Goal: Find specific page/section: Find specific page/section

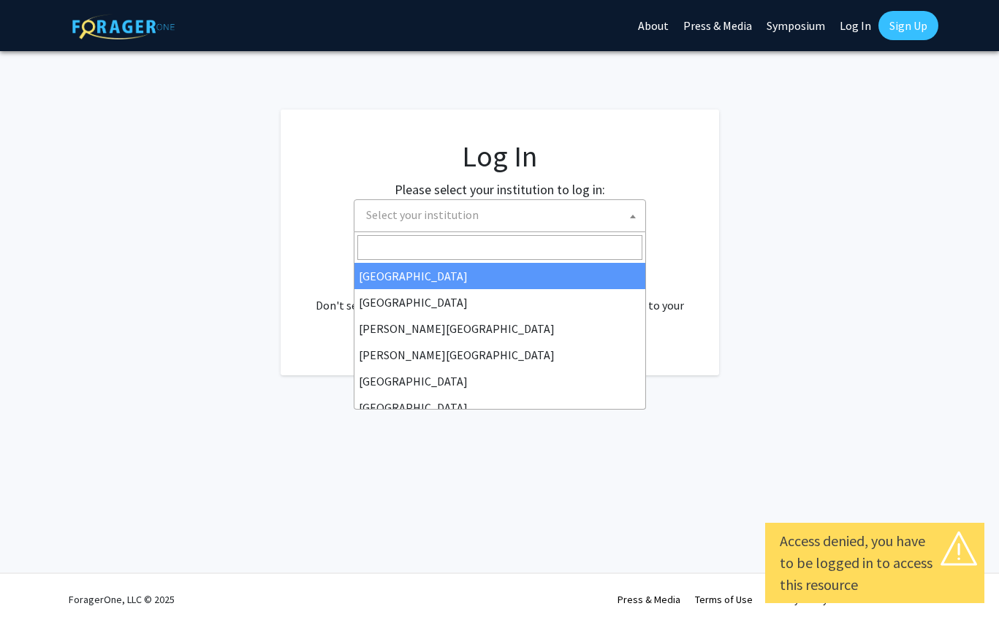
click at [507, 211] on span "Select your institution" at bounding box center [502, 215] width 285 height 30
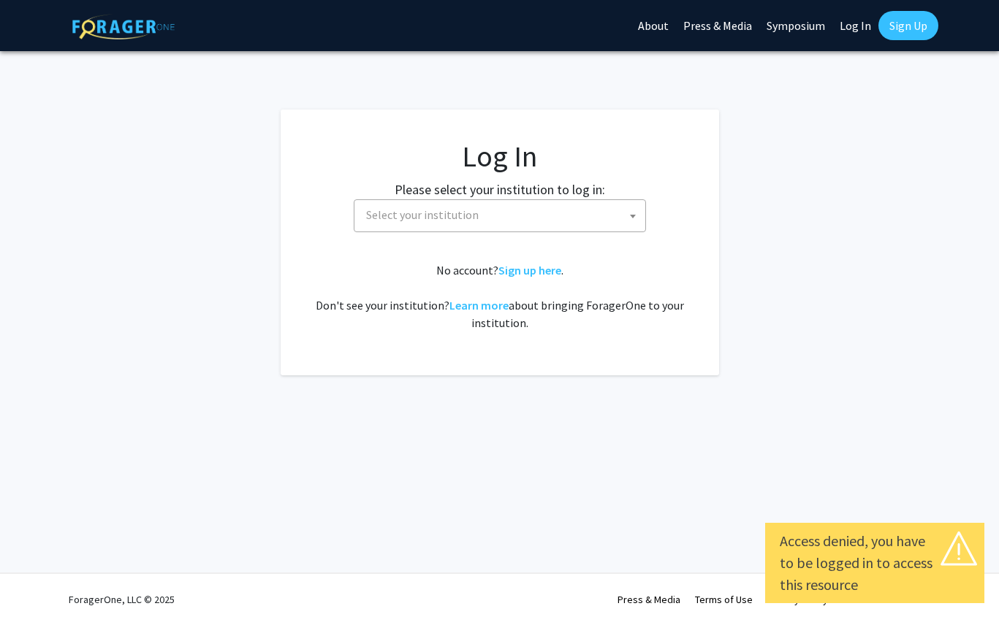
click at [880, 62] on div "Access denied, you have to be logged in to access this resource Skip navigation…" at bounding box center [499, 312] width 999 height 625
click at [862, 27] on link "Log In" at bounding box center [855, 25] width 46 height 51
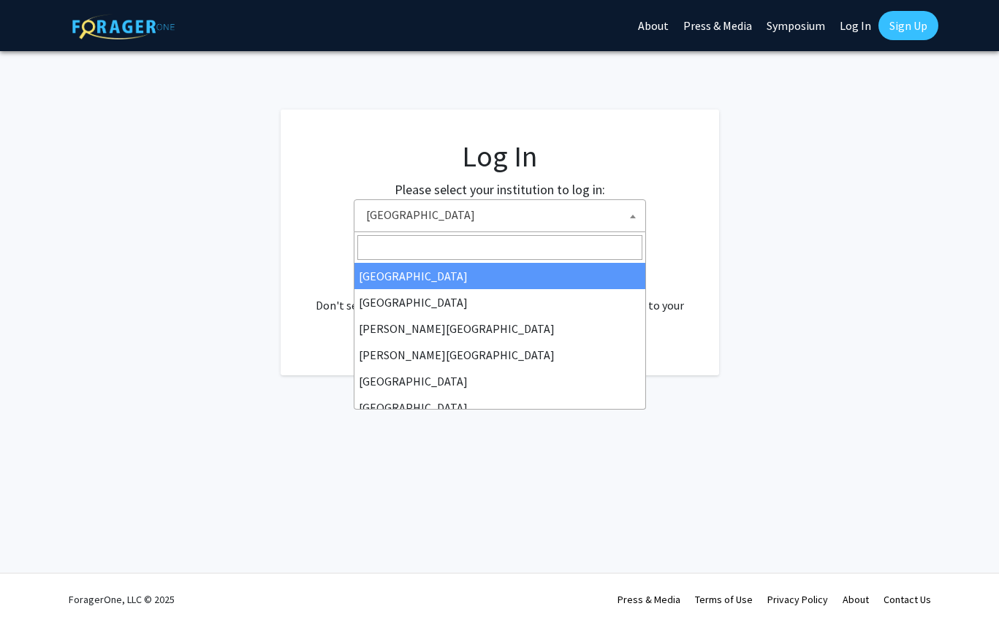
click at [613, 210] on span "Baylor University" at bounding box center [502, 215] width 285 height 30
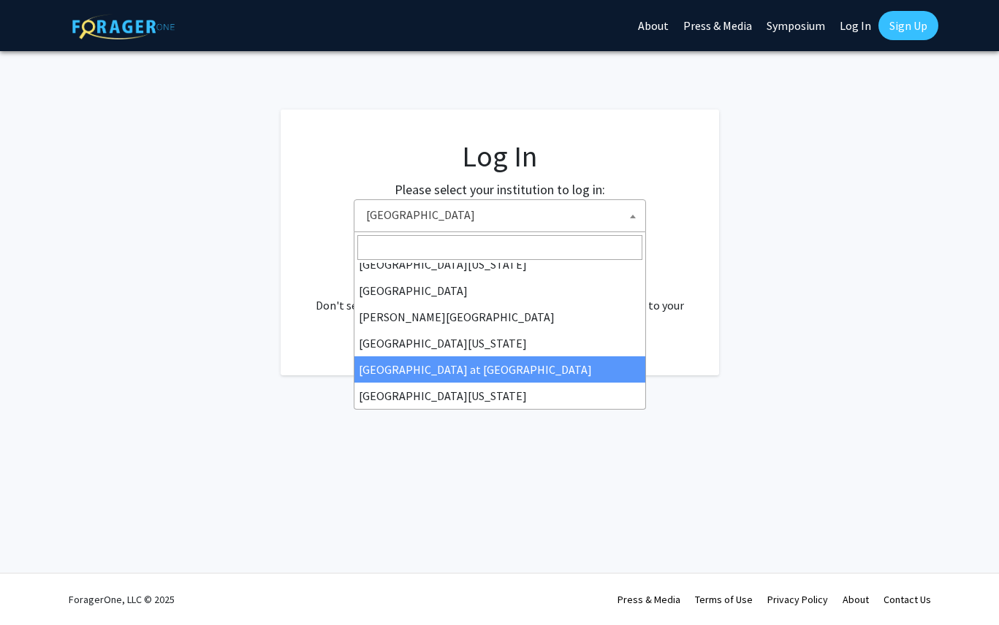
scroll to position [449, 0]
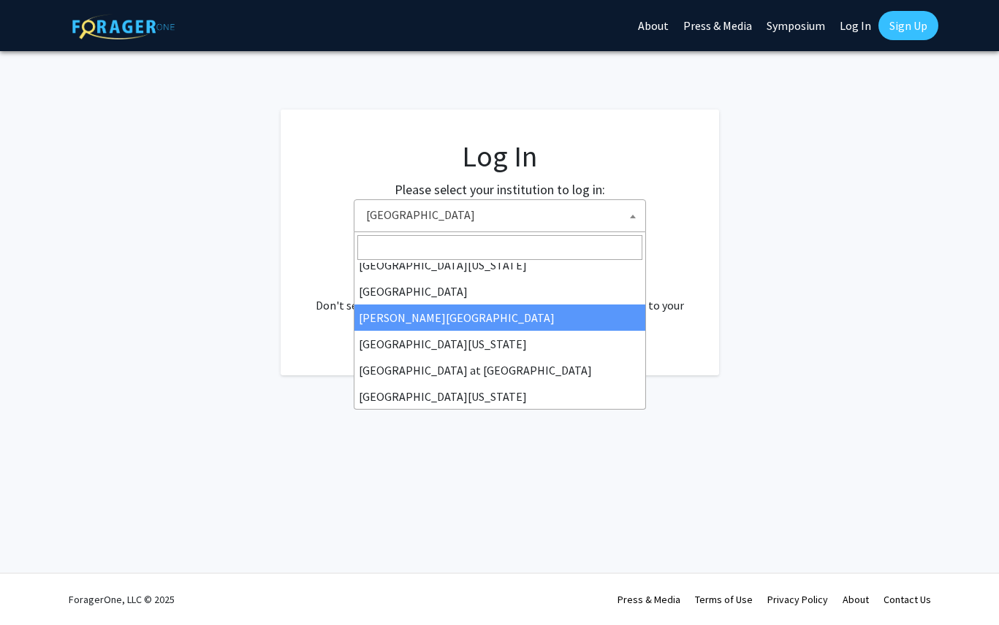
select select "24"
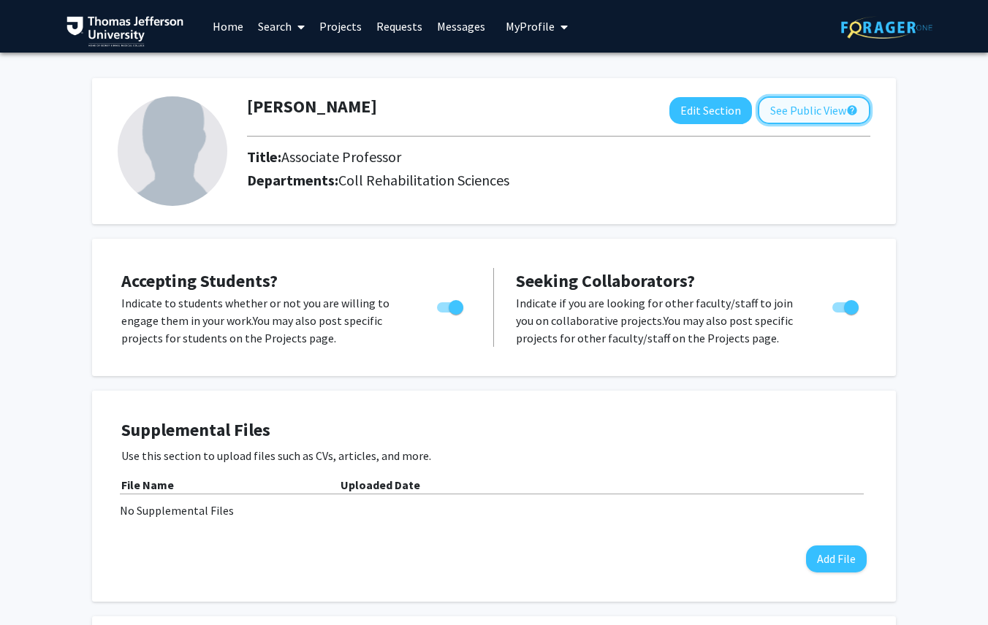
click at [818, 107] on button "See Public View help" at bounding box center [814, 110] width 113 height 28
